Goal: Transaction & Acquisition: Download file/media

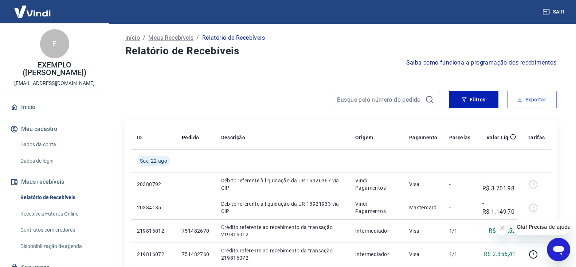
click at [512, 100] on button "Exportar" at bounding box center [533, 100] width 50 height 18
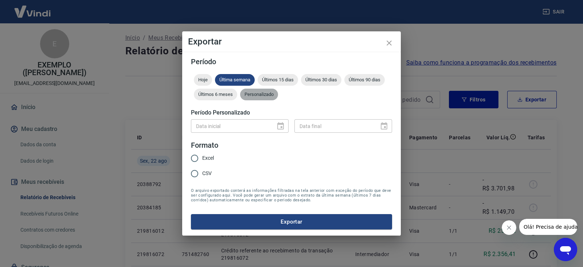
click at [265, 92] on span "Personalizado" at bounding box center [259, 94] width 38 height 5
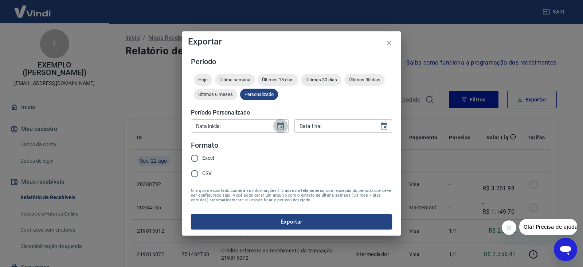
click at [280, 129] on icon "Choose date" at bounding box center [280, 126] width 9 height 9
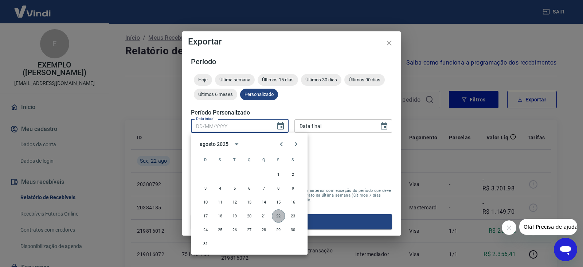
click at [279, 216] on button "22" at bounding box center [278, 215] width 13 height 13
type input "[DATE]"
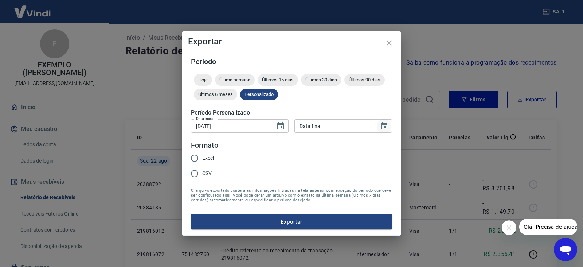
click at [388, 122] on icon "Choose date" at bounding box center [384, 126] width 9 height 9
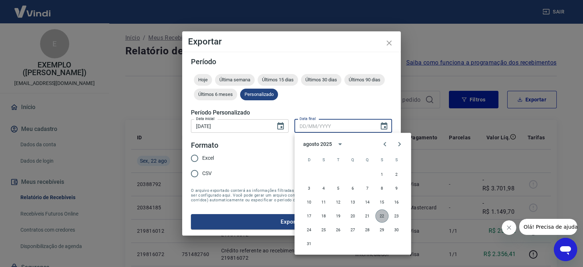
click at [383, 214] on button "22" at bounding box center [382, 215] width 13 height 13
type input "[DATE]"
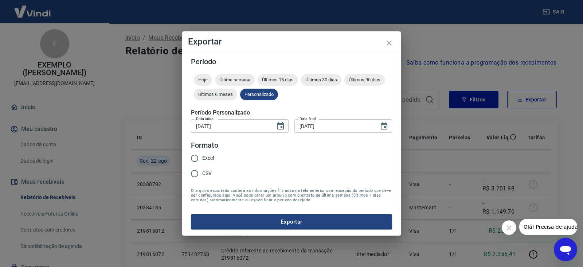
click at [201, 158] on input "Excel" at bounding box center [194, 158] width 15 height 15
radio input "true"
click at [277, 218] on button "Exportar" at bounding box center [291, 221] width 201 height 15
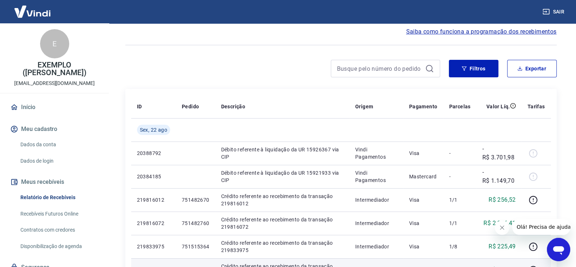
scroll to position [45, 0]
